Goal: Task Accomplishment & Management: Manage account settings

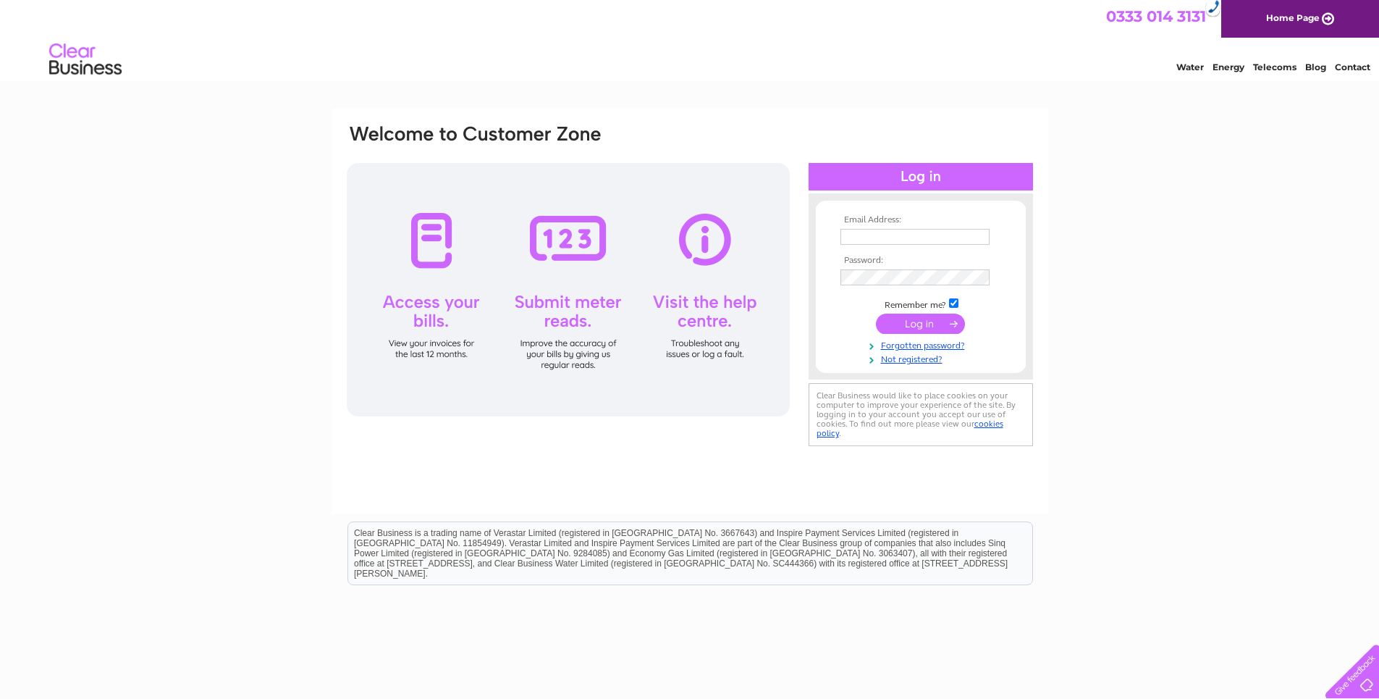
type input "[PERSON_NAME][EMAIL_ADDRESS][DOMAIN_NAME]"
click at [914, 324] on input "submit" at bounding box center [920, 323] width 89 height 20
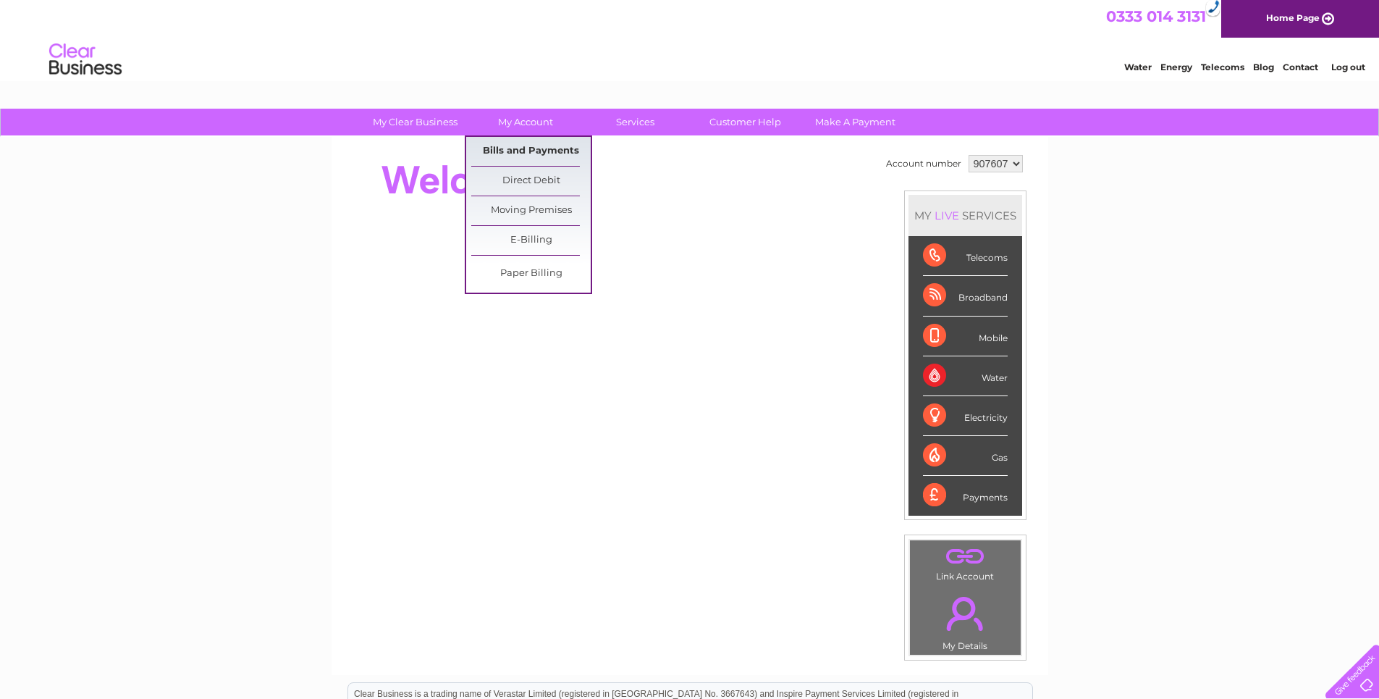
click at [518, 155] on link "Bills and Payments" at bounding box center [530, 151] width 119 height 29
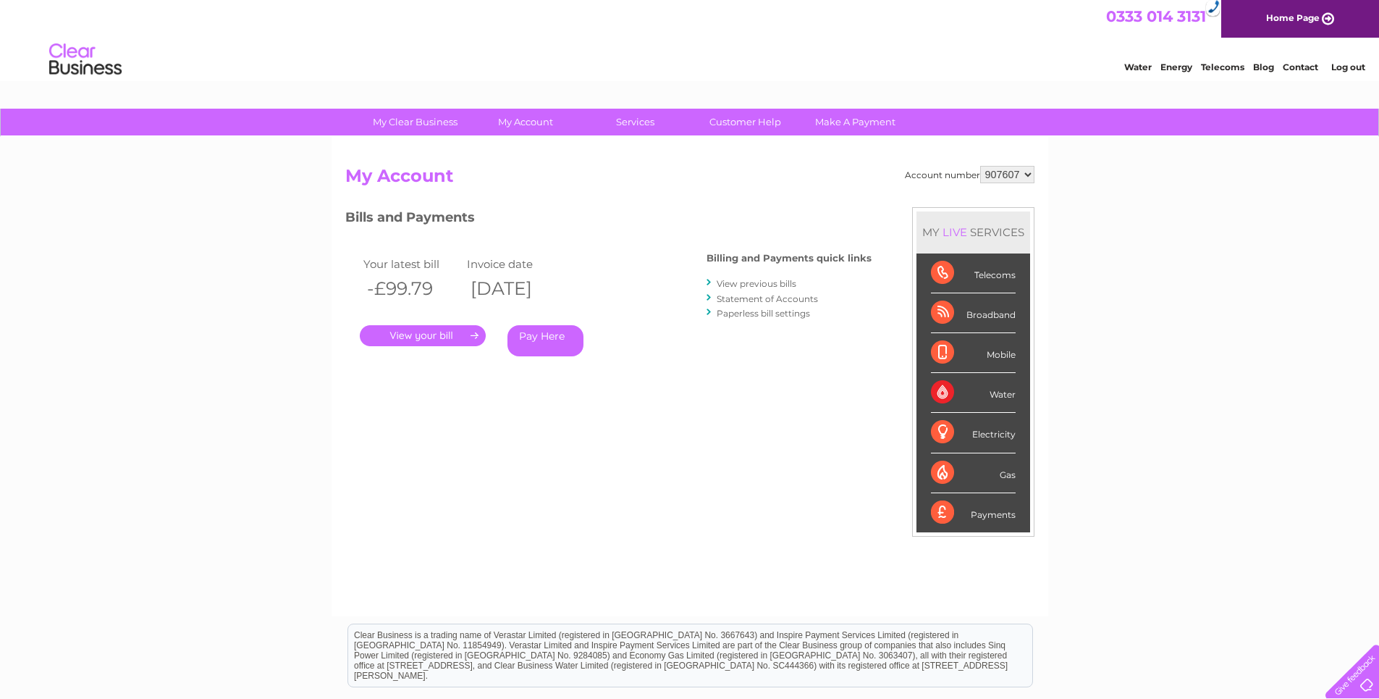
click at [1030, 177] on select "907607 938901" at bounding box center [1007, 174] width 54 height 17
select select "938901"
click at [980, 166] on select "907607 938901" at bounding box center [1007, 174] width 54 height 17
click at [426, 337] on link "." at bounding box center [423, 335] width 126 height 21
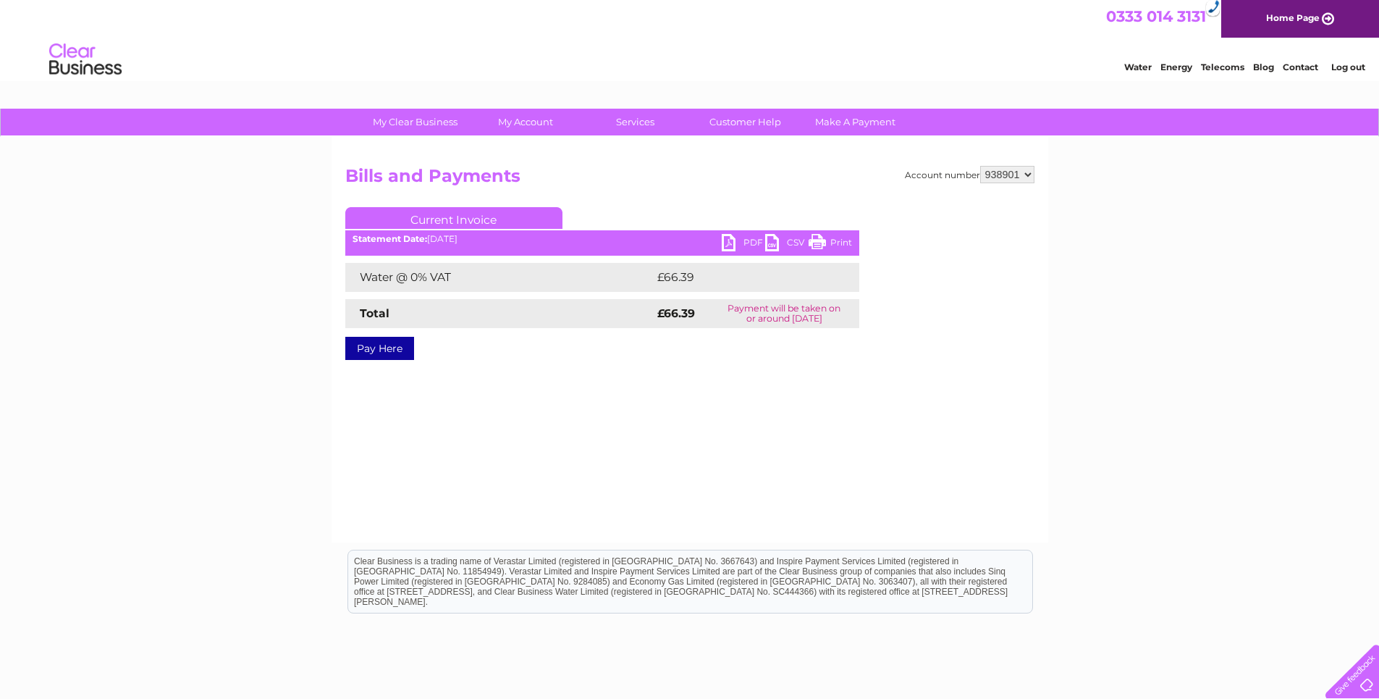
click at [730, 243] on link "PDF" at bounding box center [743, 244] width 43 height 21
click at [1350, 70] on link "Log out" at bounding box center [1348, 67] width 34 height 11
